Goal: Task Accomplishment & Management: Manage account settings

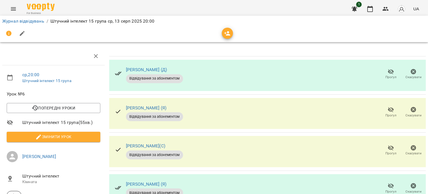
scroll to position [42, 0]
click at [386, 151] on span "Прогул" at bounding box center [391, 153] width 11 height 5
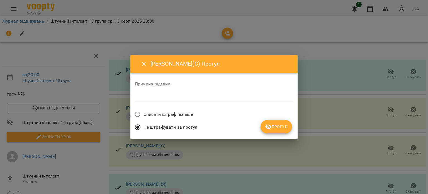
click at [180, 112] on span "Списати штраф пізніше" at bounding box center [169, 114] width 50 height 7
click at [279, 125] on span "Прогул" at bounding box center [276, 126] width 23 height 7
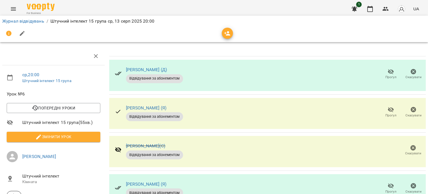
scroll to position [128, 0]
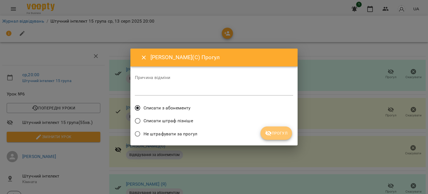
click at [284, 132] on span "Прогул" at bounding box center [276, 133] width 23 height 7
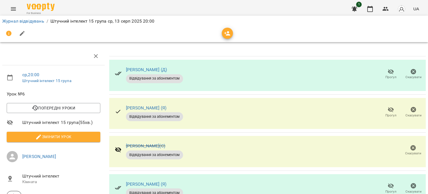
scroll to position [139, 0]
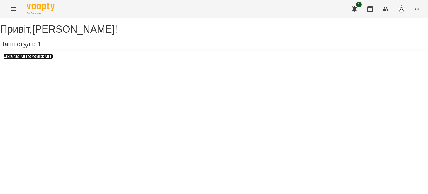
click at [28, 59] on h3 "Академія Покоління ІТ" at bounding box center [28, 56] width 50 height 5
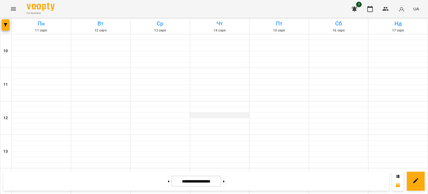
scroll to position [294, 0]
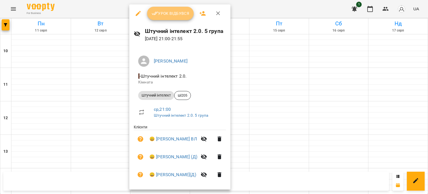
click at [165, 15] on span "Урок відбувся" at bounding box center [171, 13] width 38 height 7
